Goal: Use online tool/utility: Utilize a website feature to perform a specific function

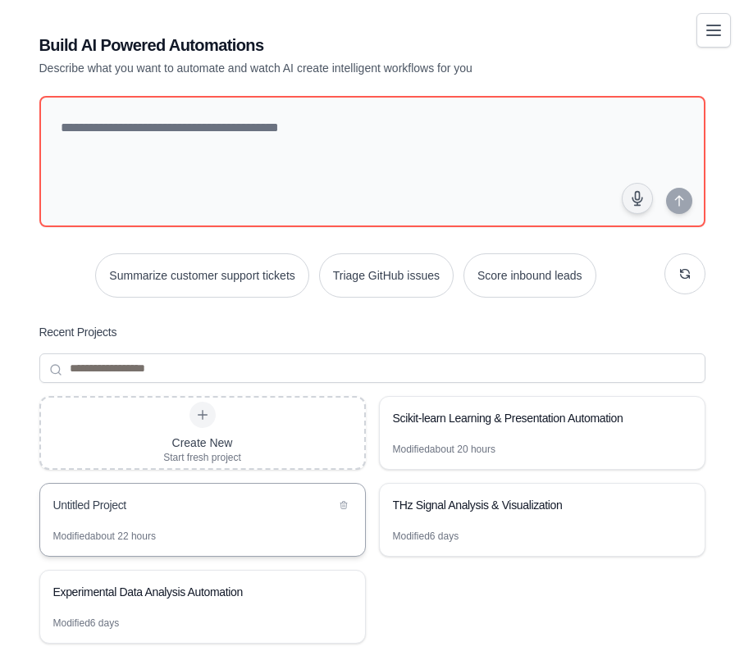
scroll to position [11, 0]
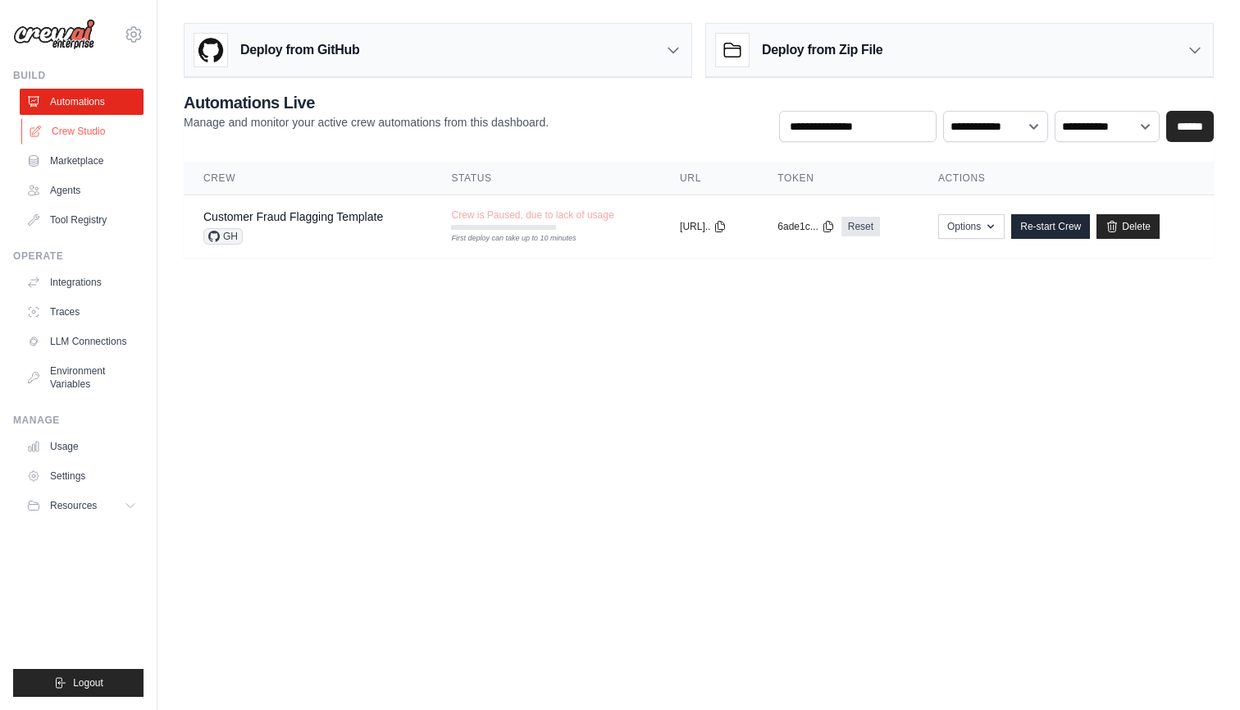
click at [81, 132] on link "Crew Studio" at bounding box center [83, 131] width 124 height 26
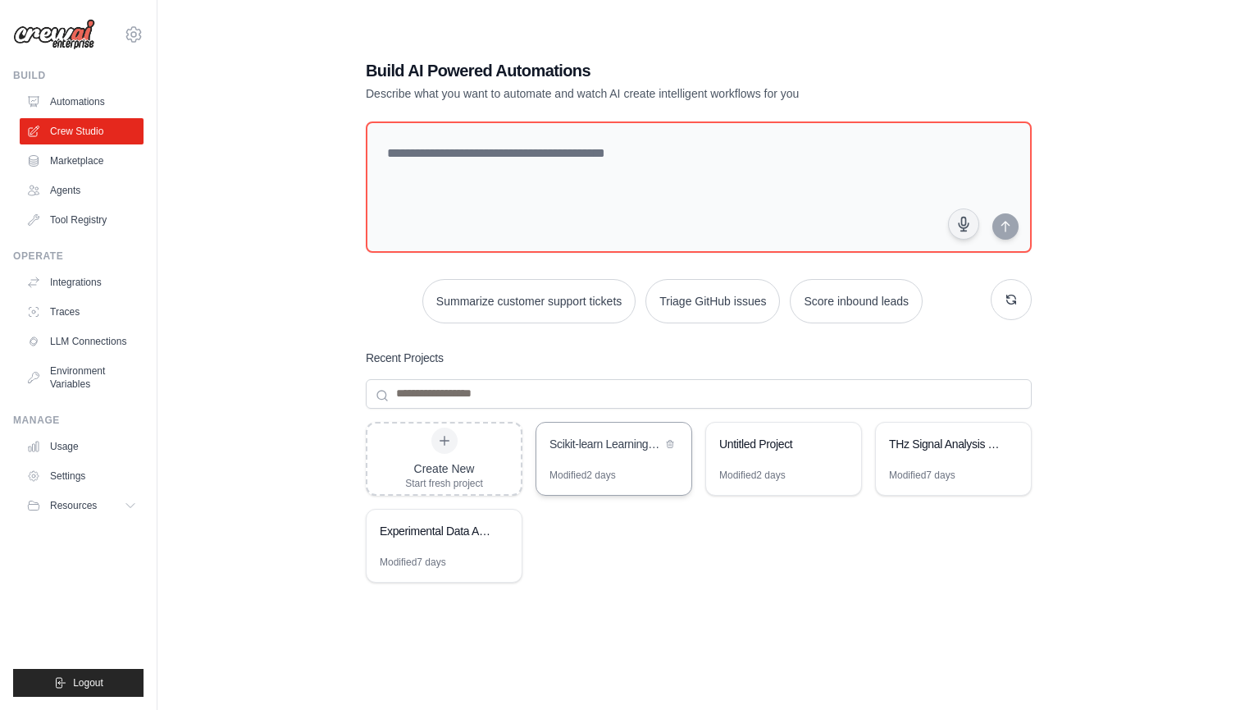
click at [596, 470] on div "Modified 2 days" at bounding box center [583, 474] width 66 height 13
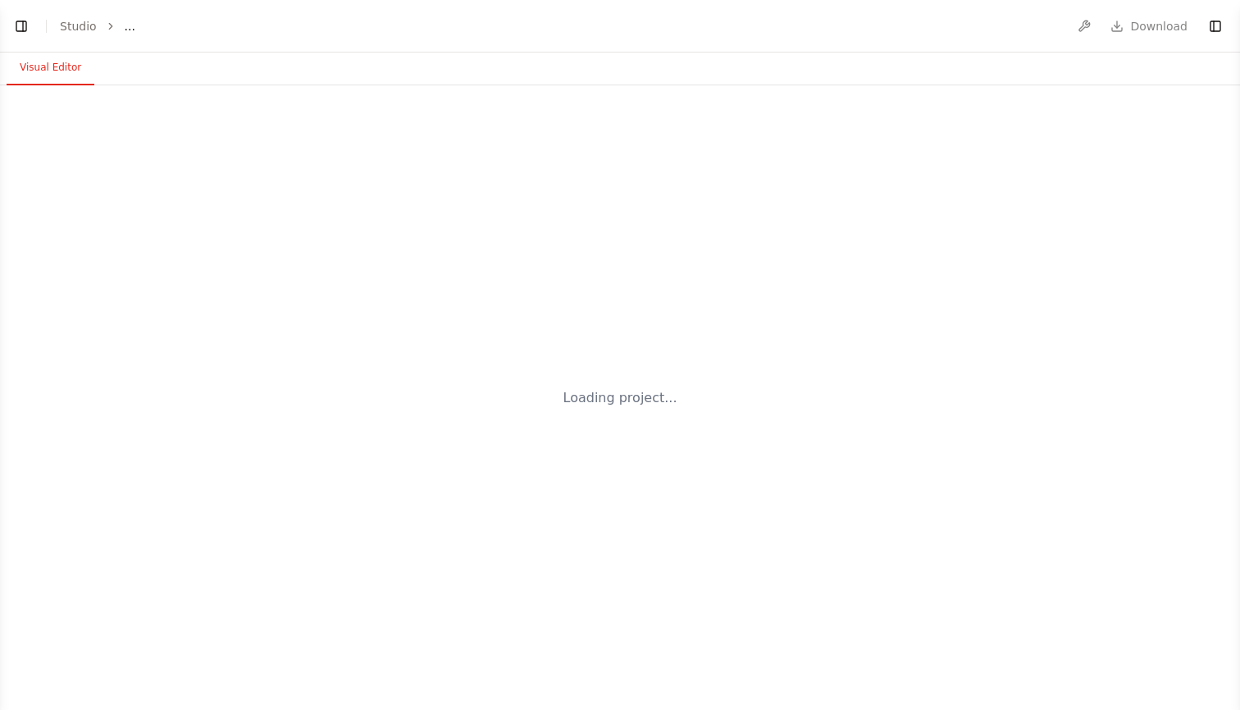
select select "****"
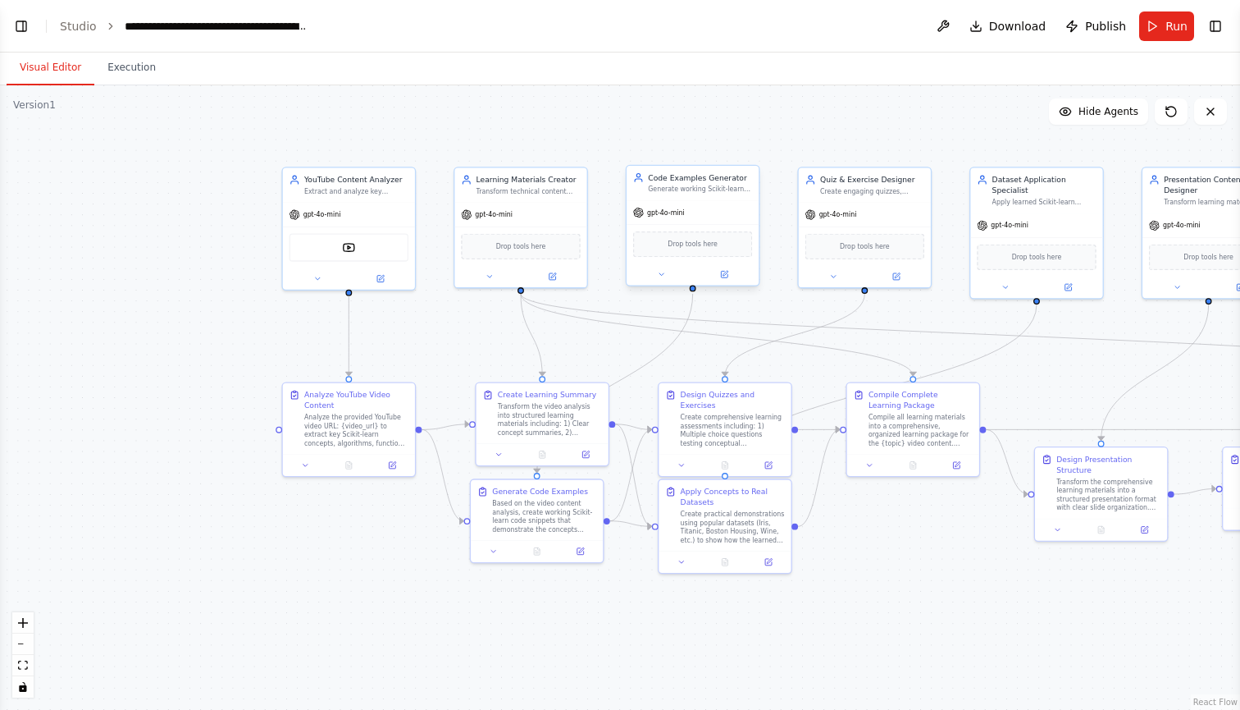
scroll to position [4023, 0]
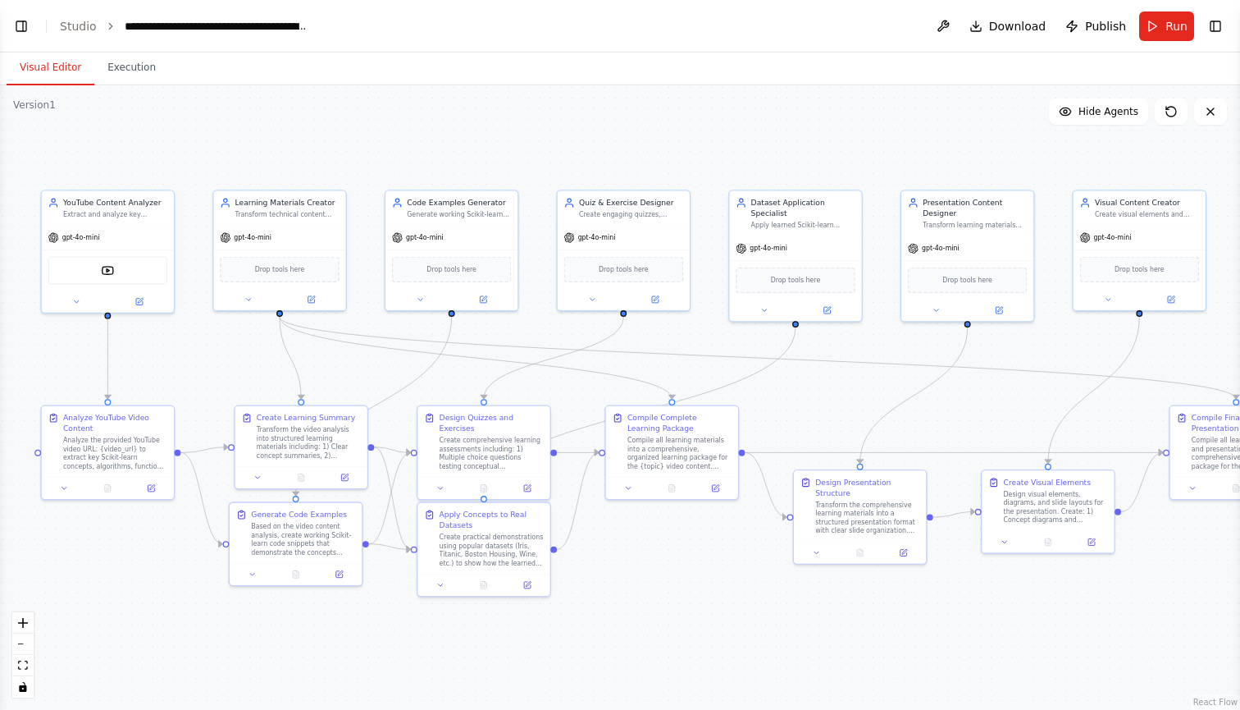
drag, startPoint x: 878, startPoint y: 523, endPoint x: 637, endPoint y: 546, distance: 242.2
click at [637, 546] on div ".deletable-edge-delete-btn { width: 20px; height: 20px; border: 0px solid #ffff…" at bounding box center [620, 397] width 1240 height 624
